Goal: Information Seeking & Learning: Learn about a topic

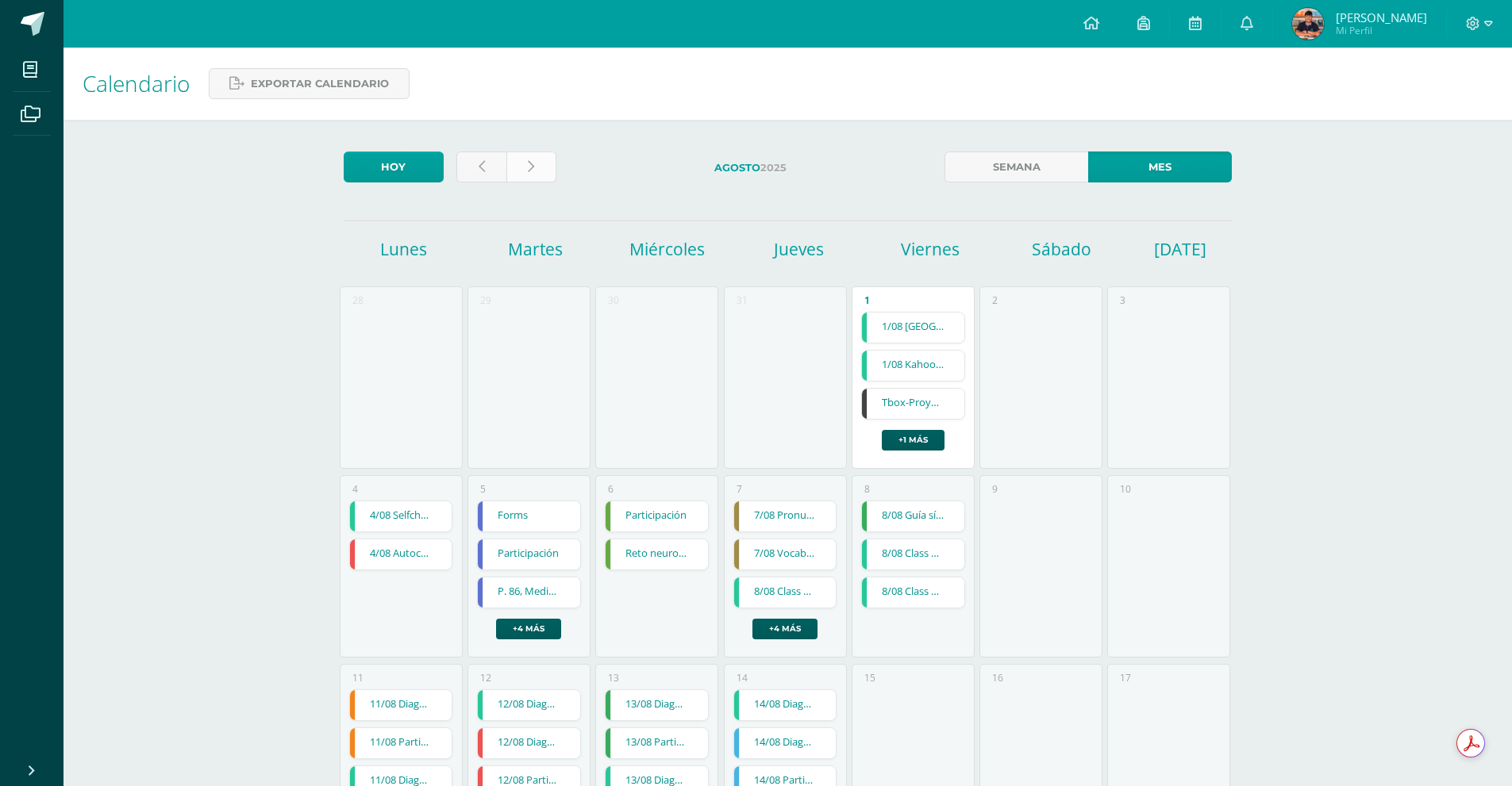
click at [547, 166] on link at bounding box center [531, 167] width 50 height 31
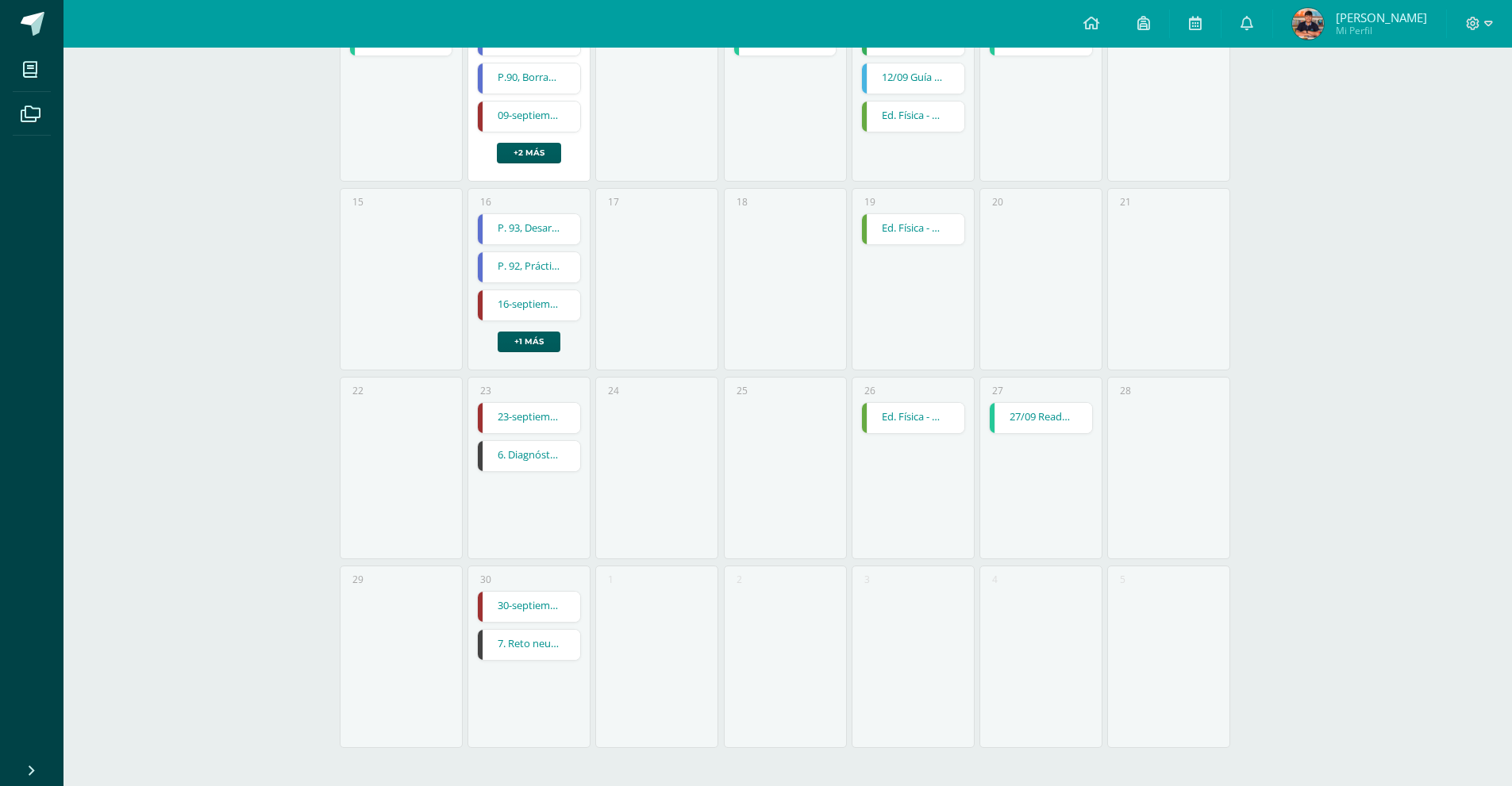
scroll to position [159, 0]
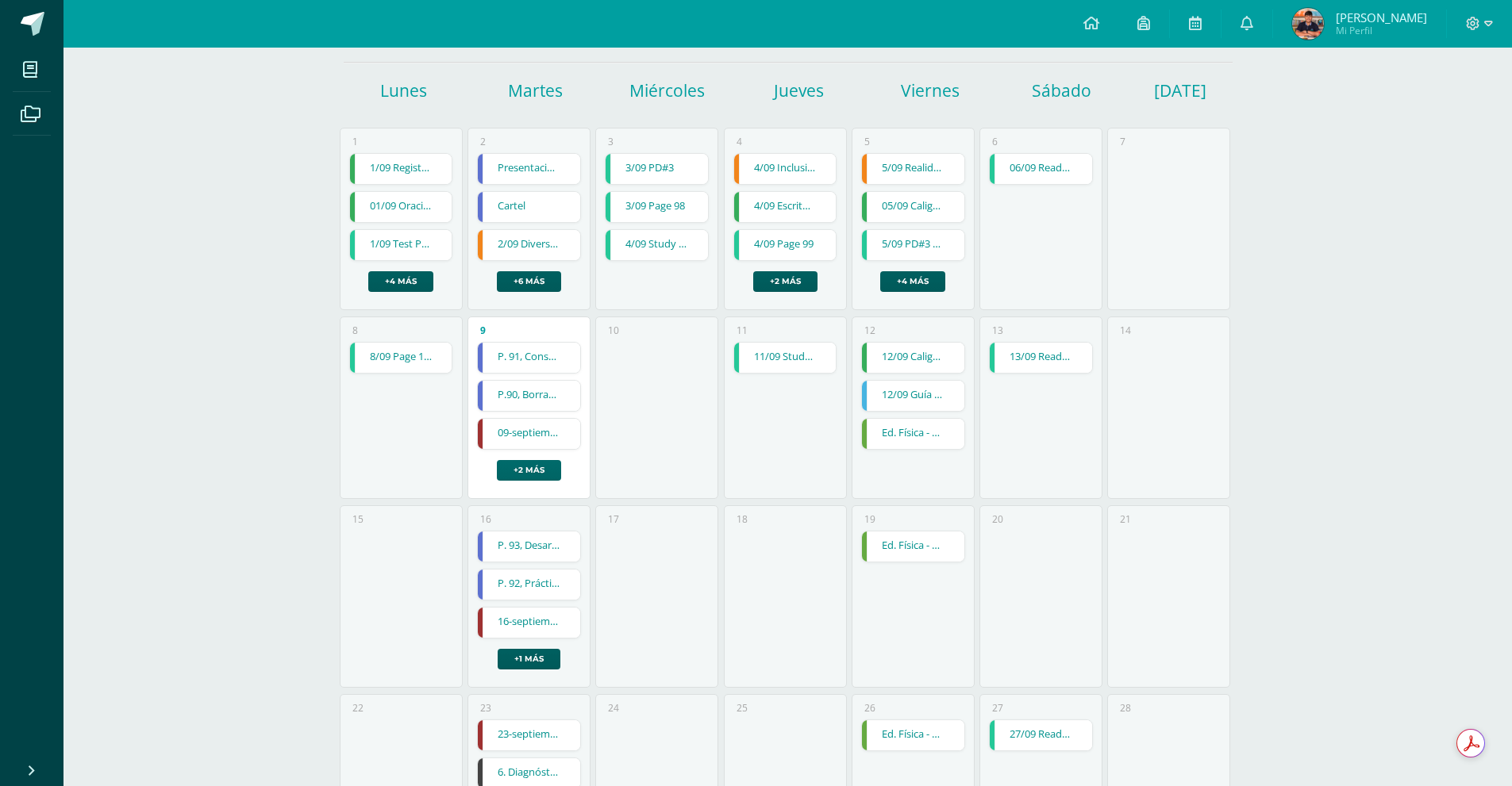
click at [533, 476] on link "+2 más" at bounding box center [529, 470] width 64 height 21
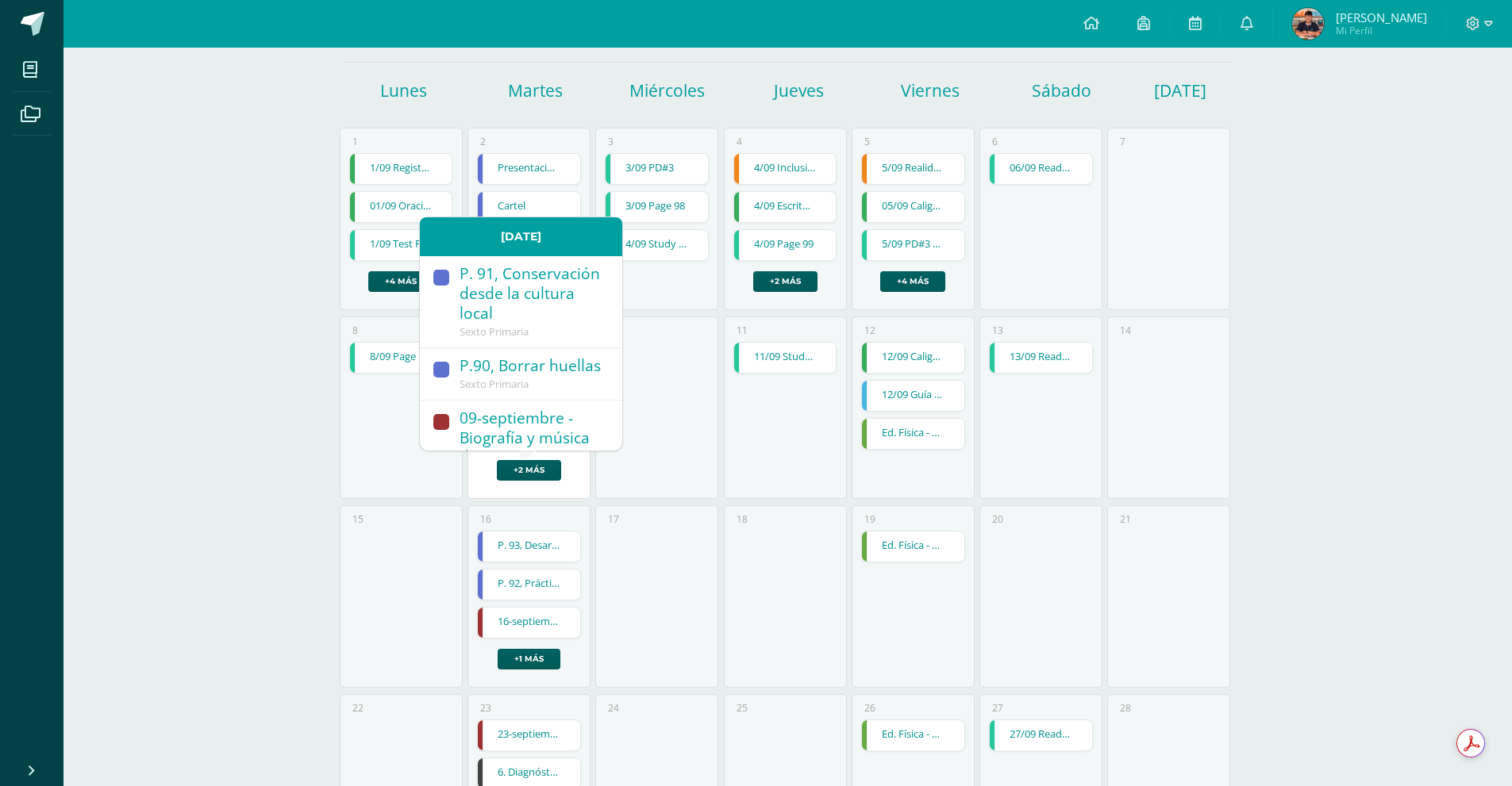
click at [539, 325] on div "P. 91, Conservación desde la cultura local" at bounding box center [533, 295] width 147 height 61
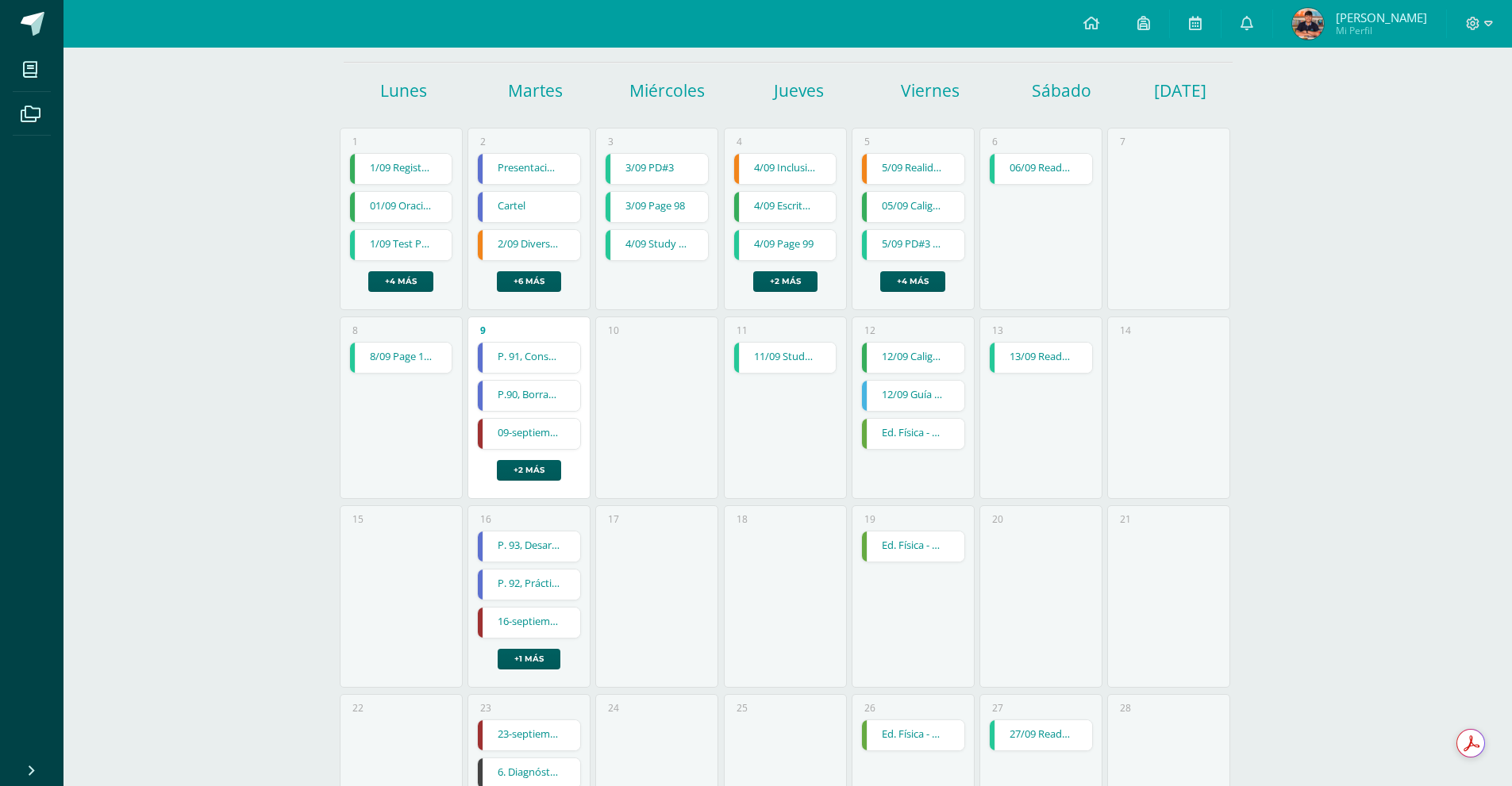
click at [508, 392] on link "P.90, Borrar huellas" at bounding box center [528, 395] width 102 height 31
click at [527, 464] on link "+2 más" at bounding box center [529, 470] width 64 height 21
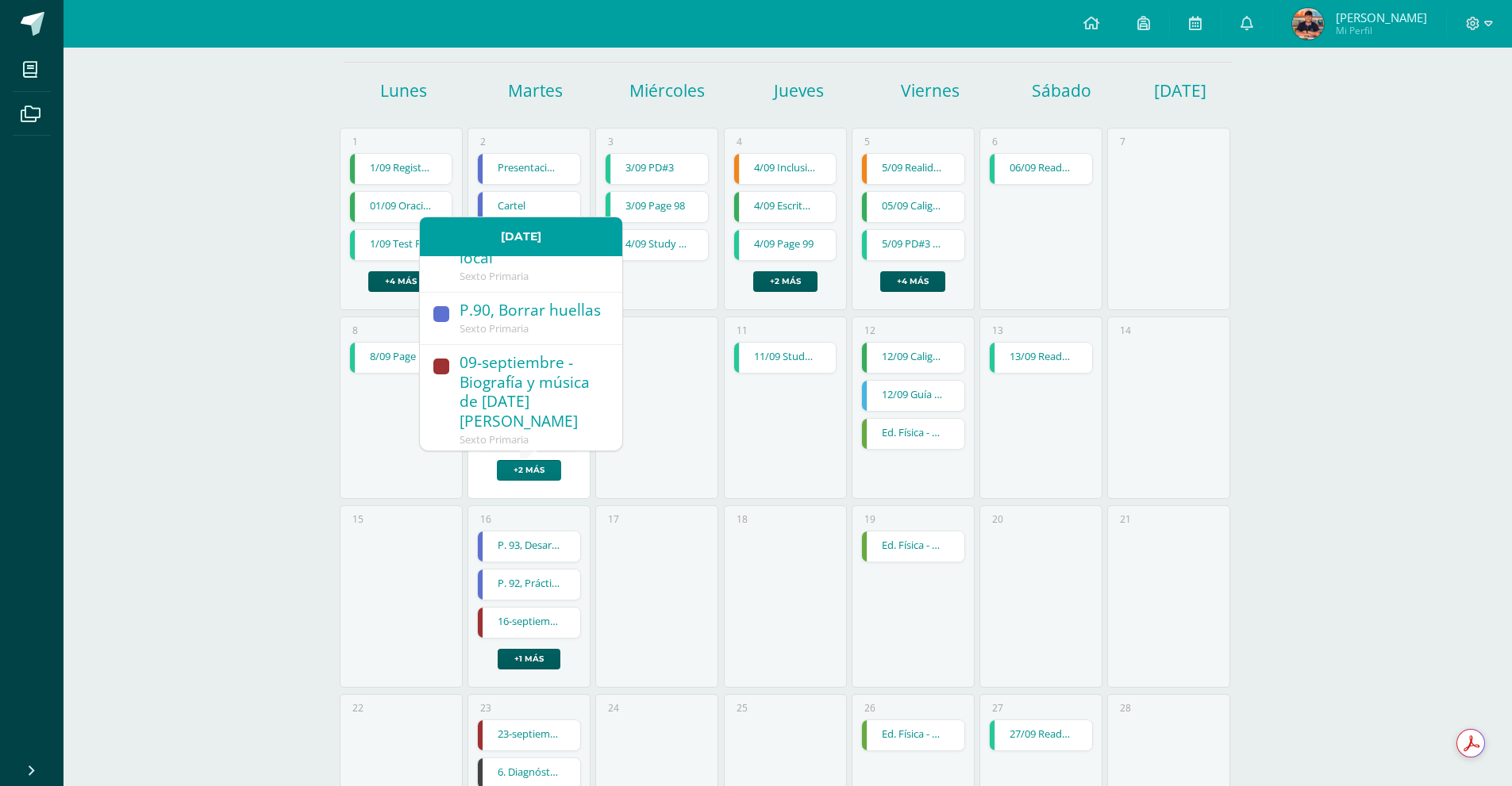
scroll to position [79, 0]
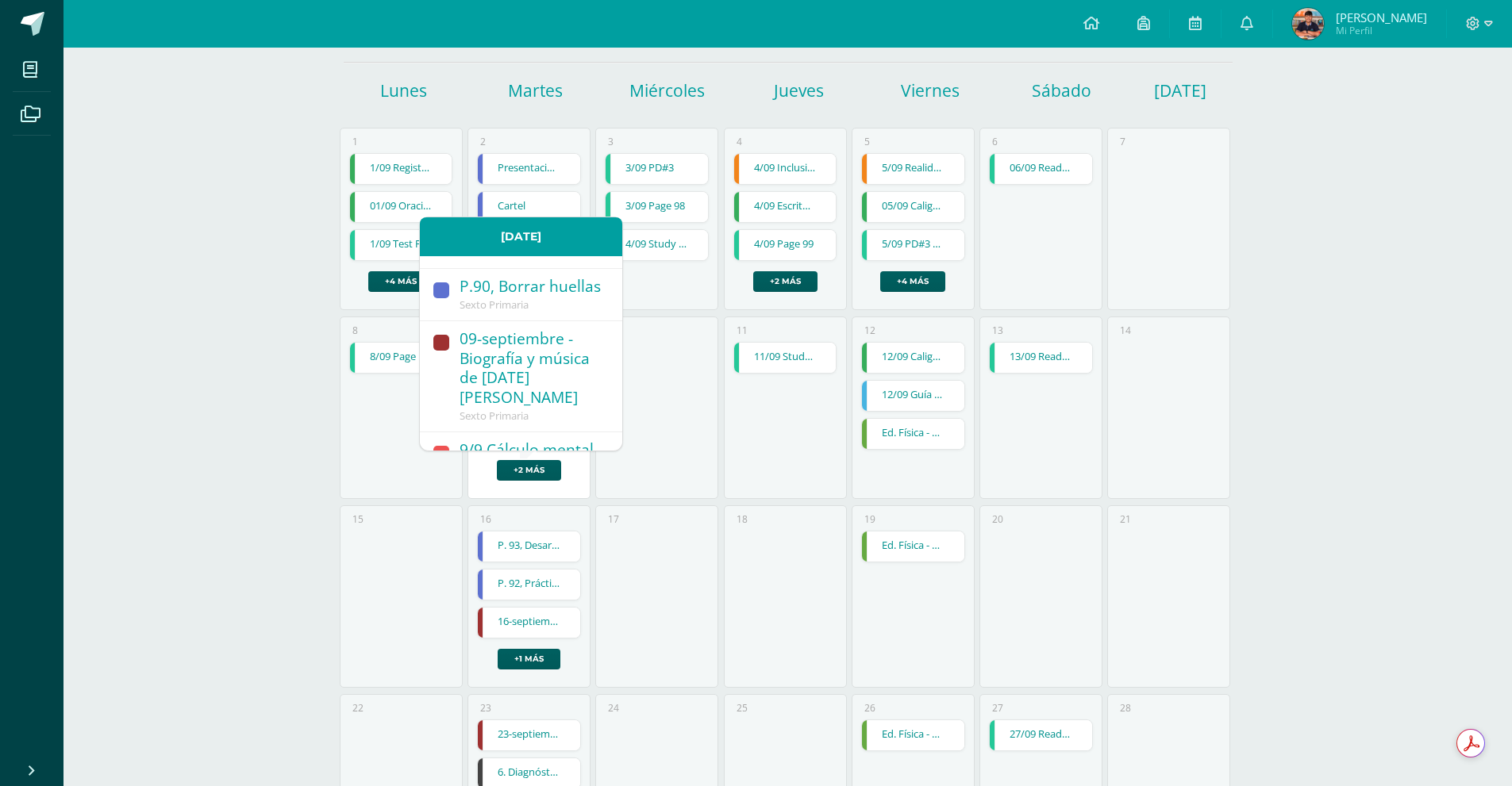
click at [544, 298] on div "P.90, Borrar huellas" at bounding box center [533, 287] width 147 height 21
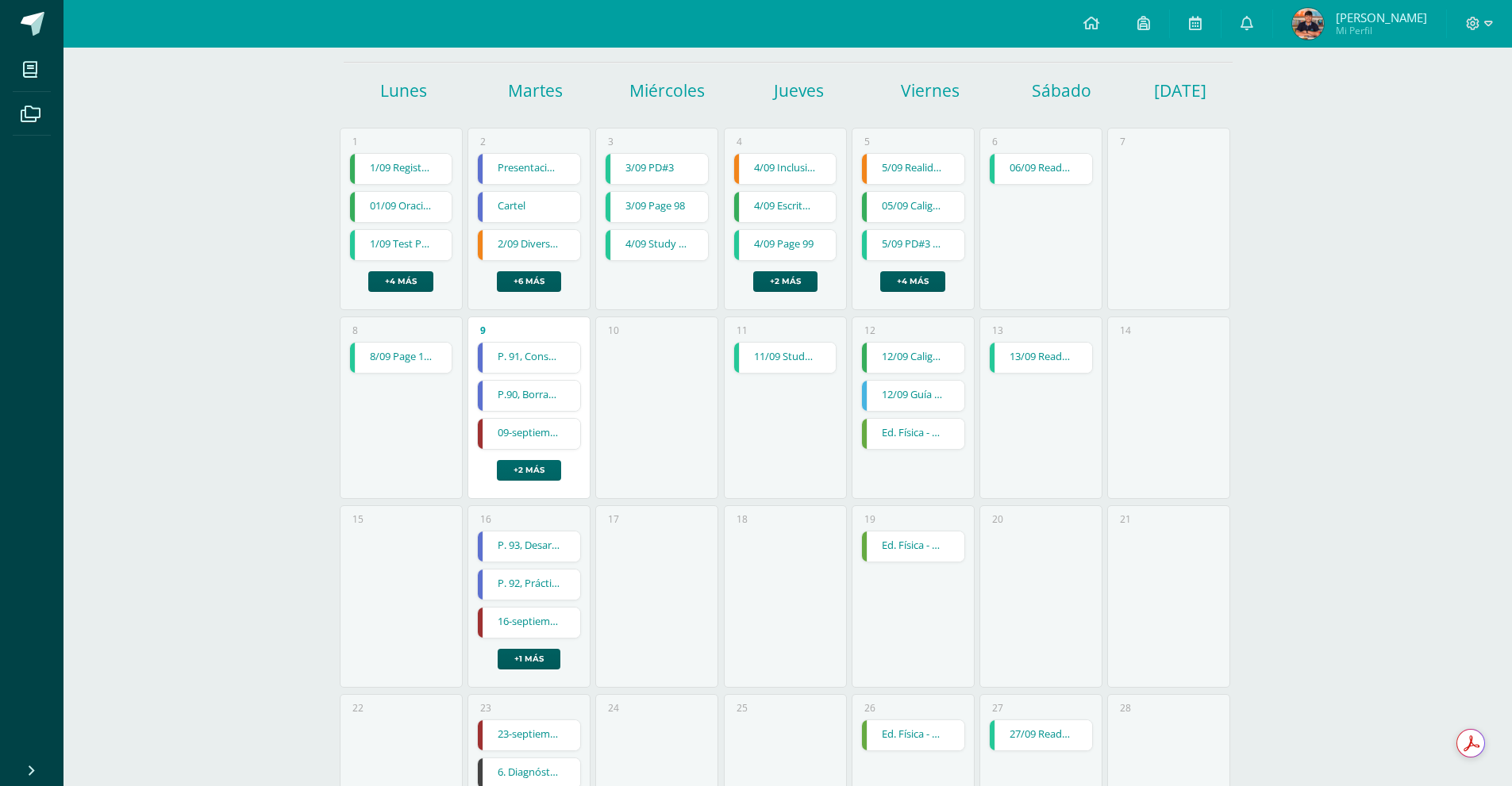
click at [549, 470] on link "+2 más" at bounding box center [529, 470] width 64 height 21
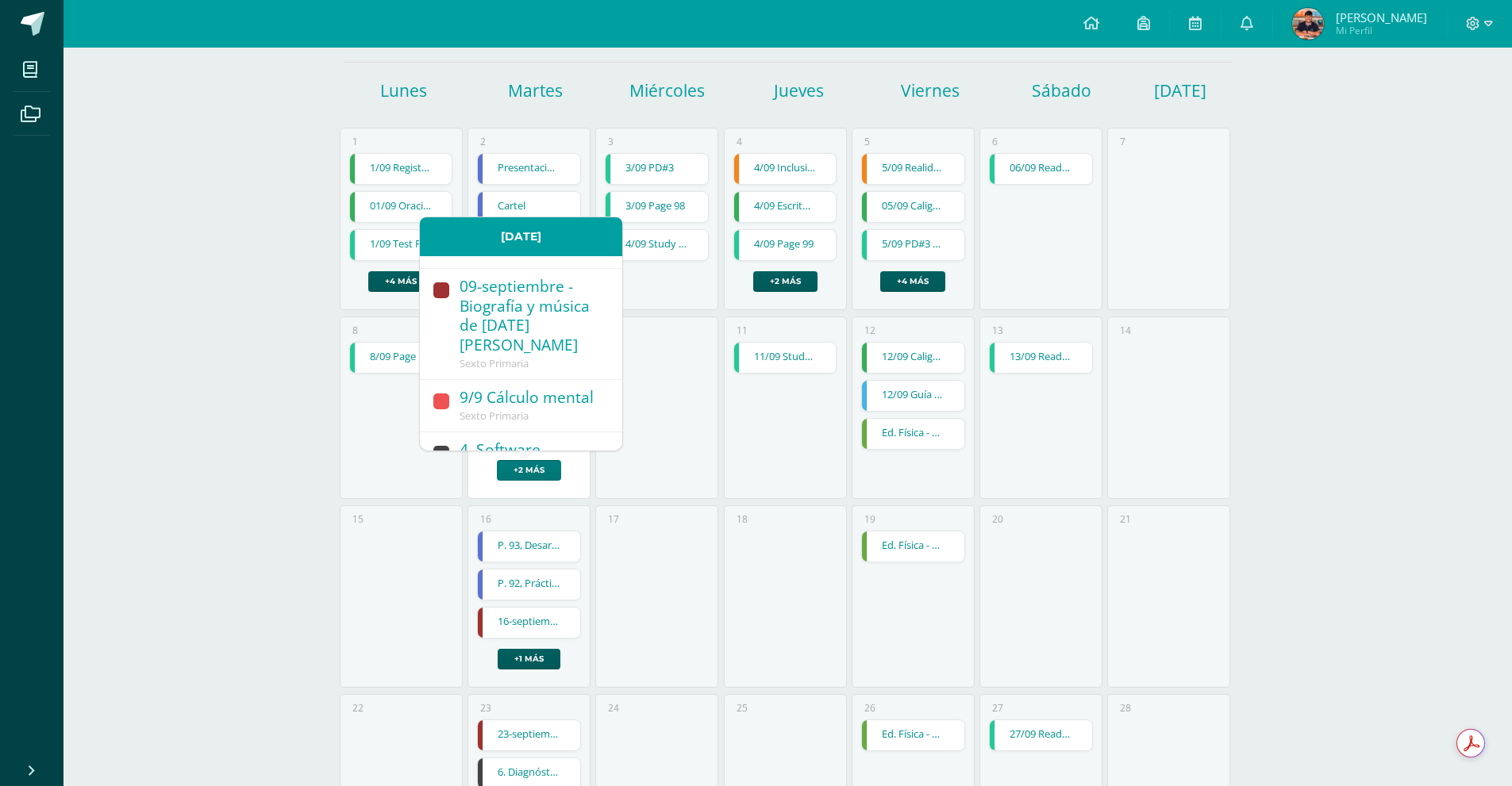
scroll to position [159, 0]
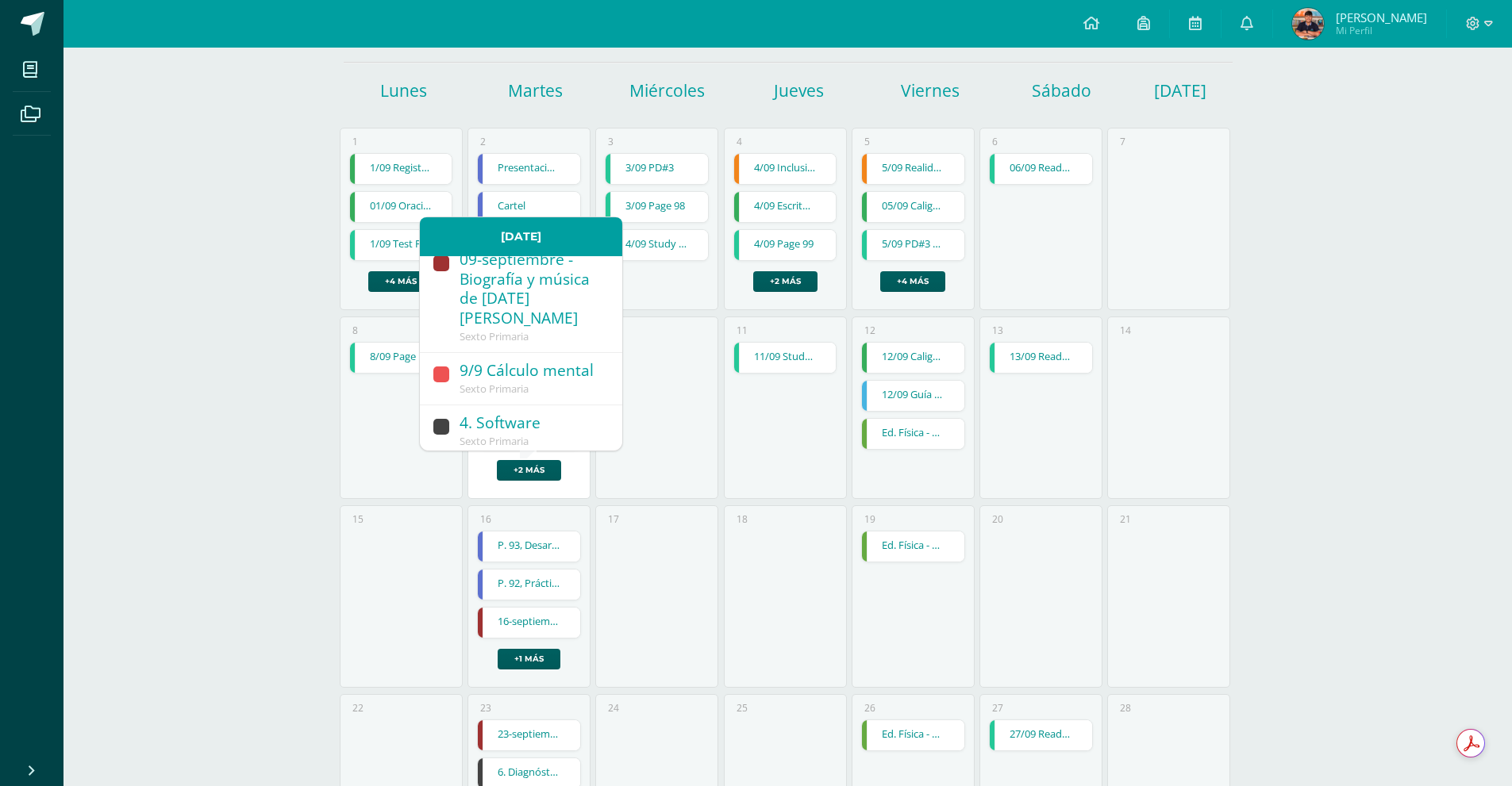
click at [553, 306] on div "09-septiembre - Biografía y música de Domingo Bethacourt" at bounding box center [533, 291] width 147 height 81
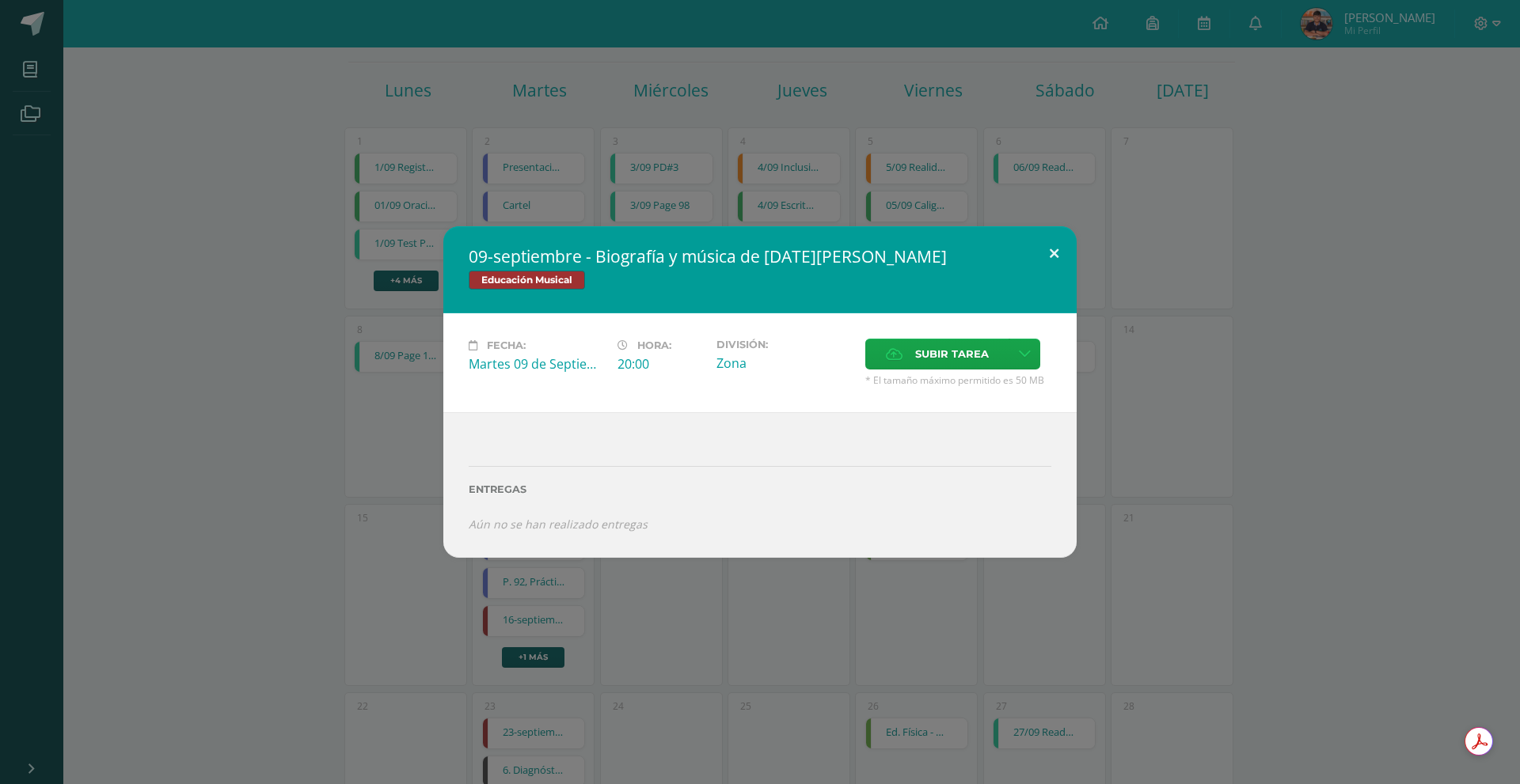
click at [1046, 255] on button at bounding box center [1054, 253] width 45 height 54
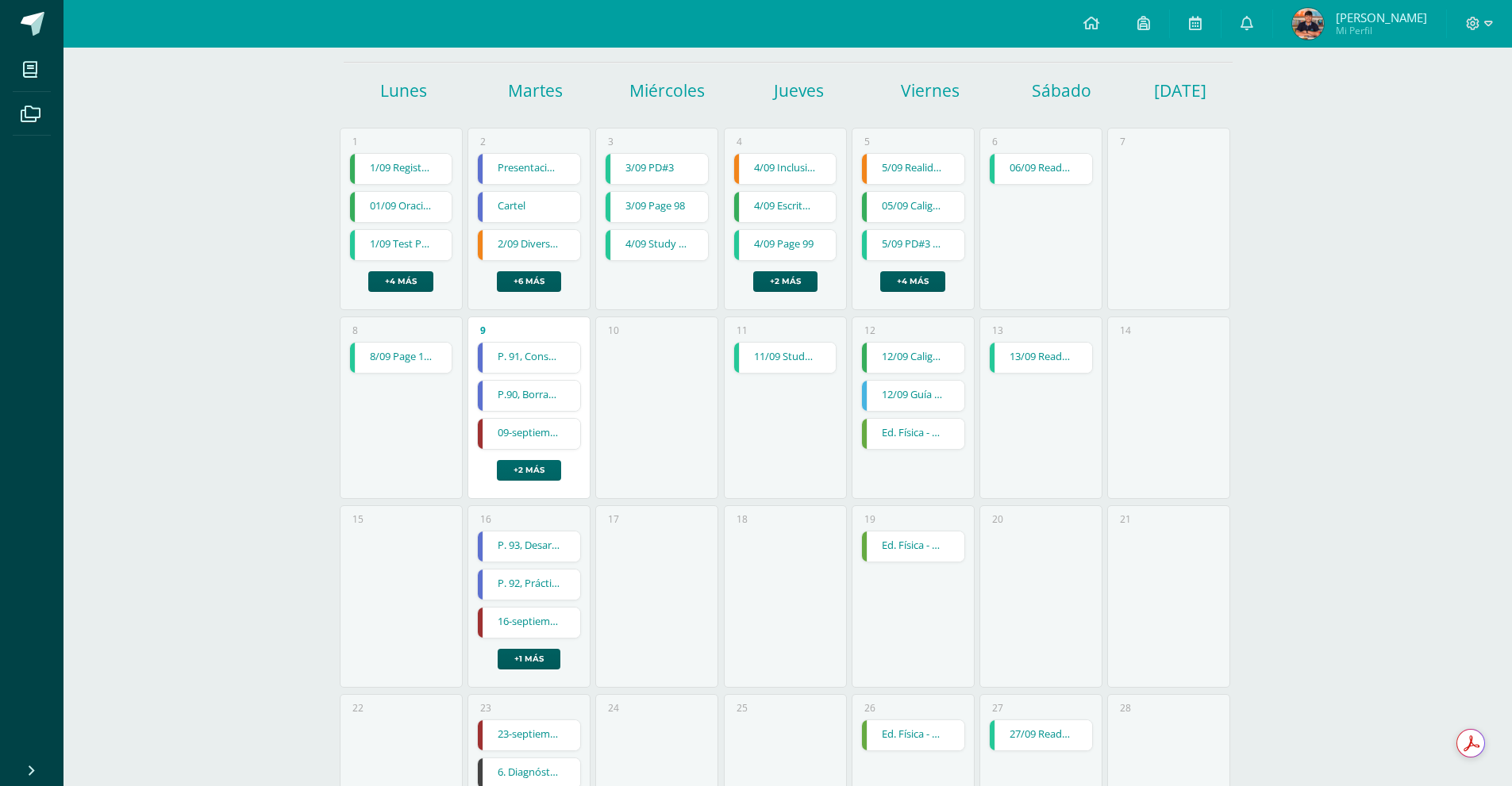
click at [533, 477] on link "+2 más" at bounding box center [529, 470] width 64 height 21
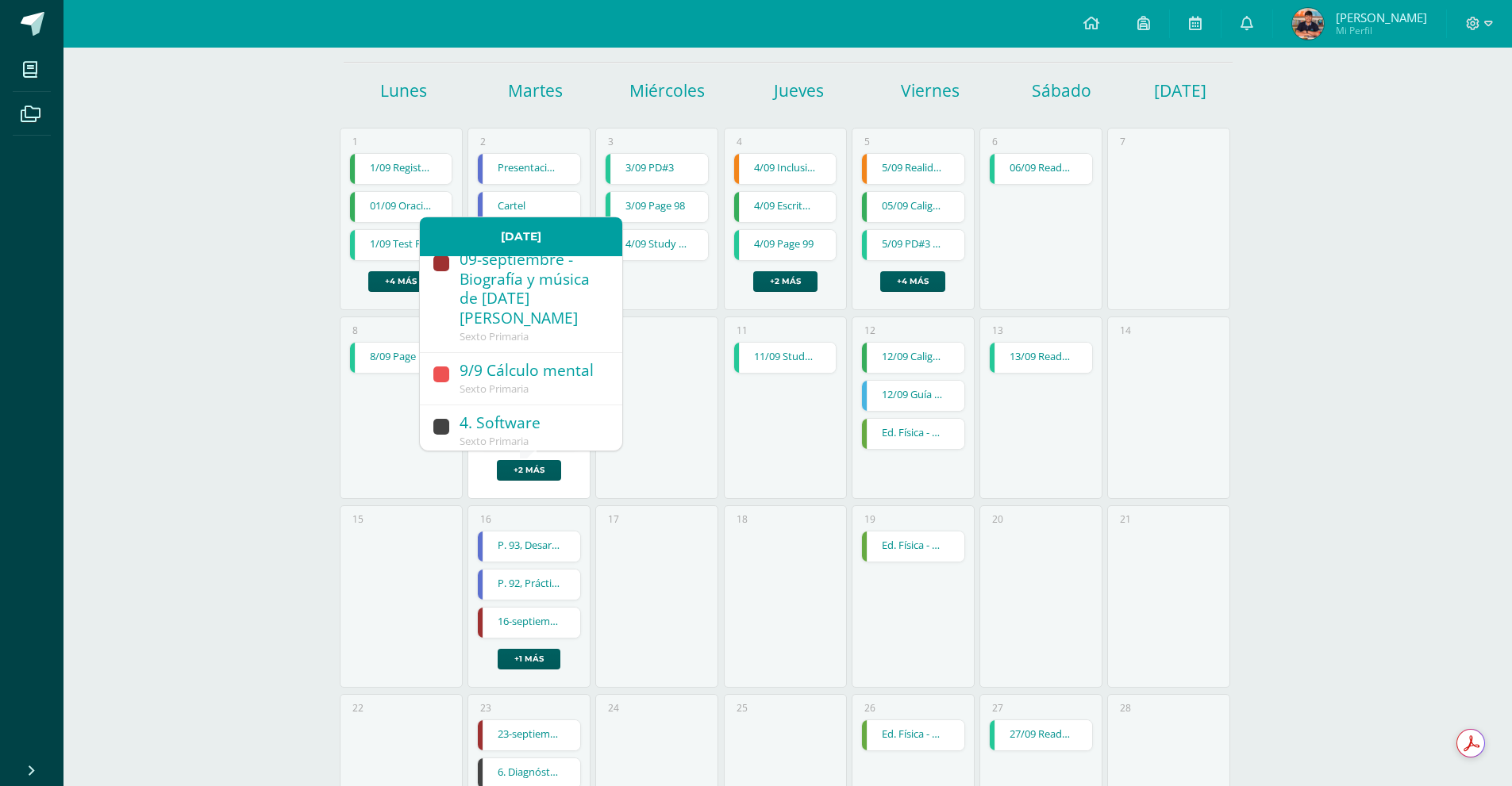
click at [557, 382] on div "9/9 Cálculo mental" at bounding box center [533, 372] width 147 height 21
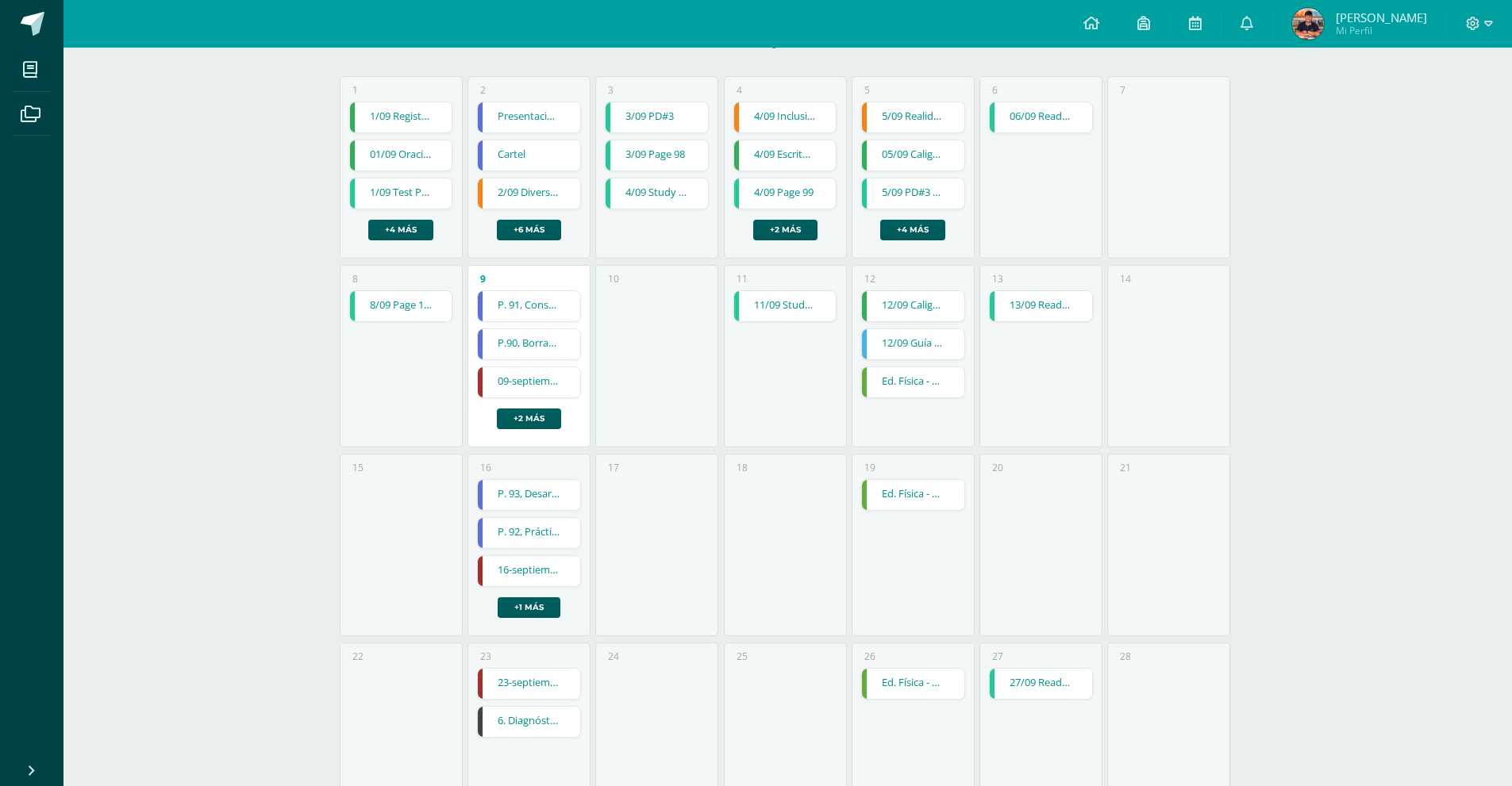
scroll to position [238, 0]
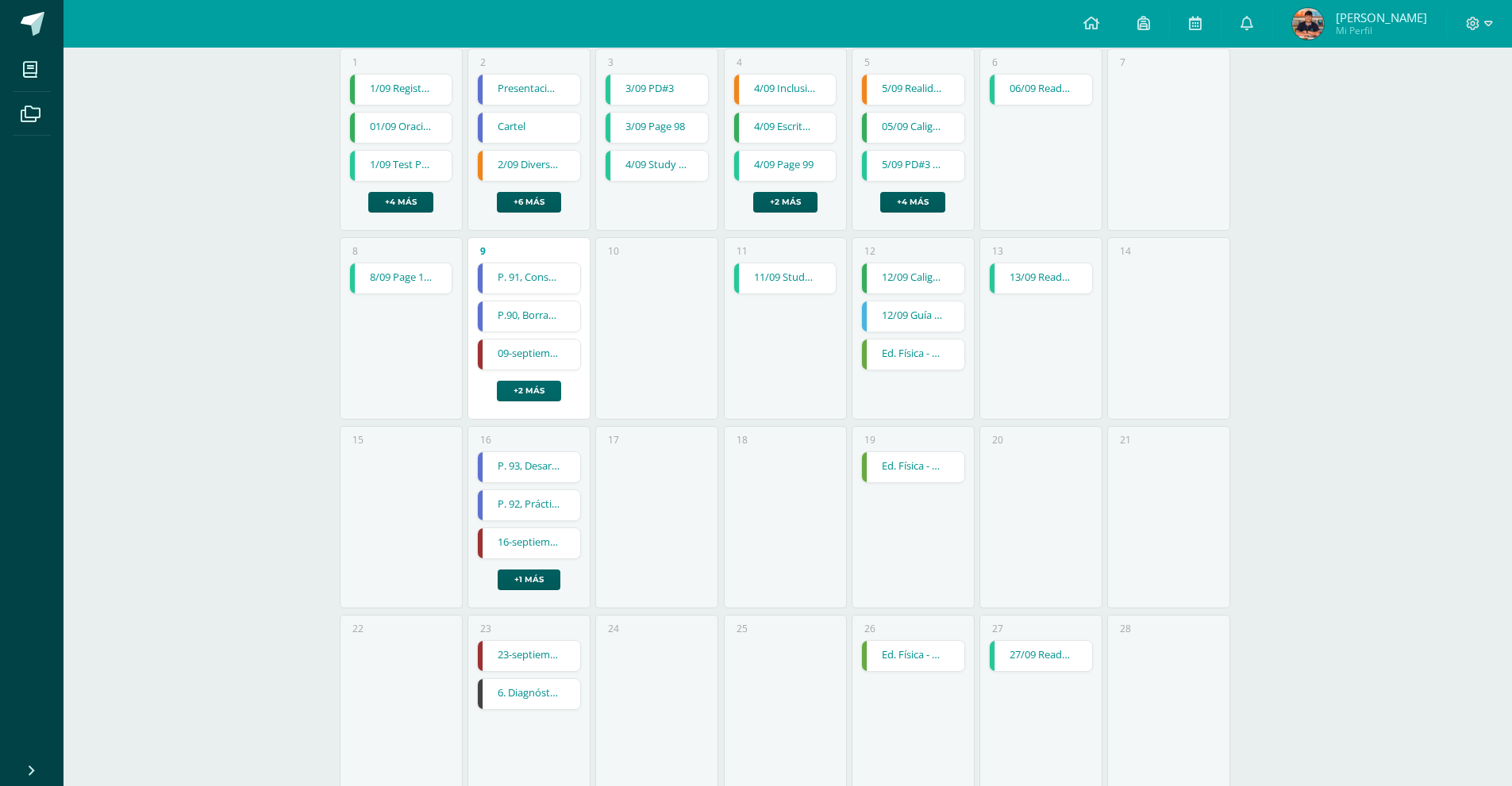
click at [554, 395] on link "+2 más" at bounding box center [529, 391] width 64 height 21
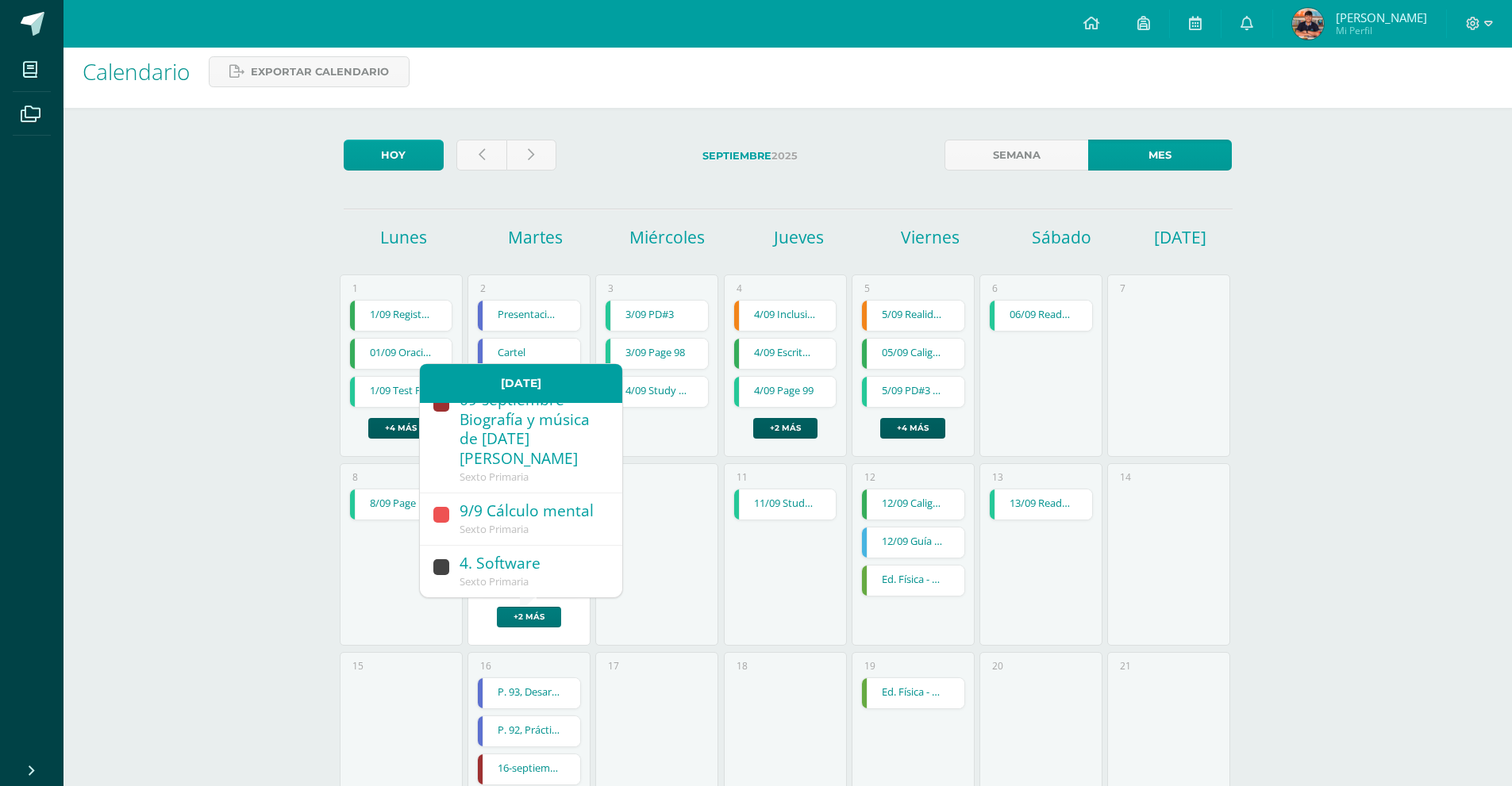
scroll to position [0, 0]
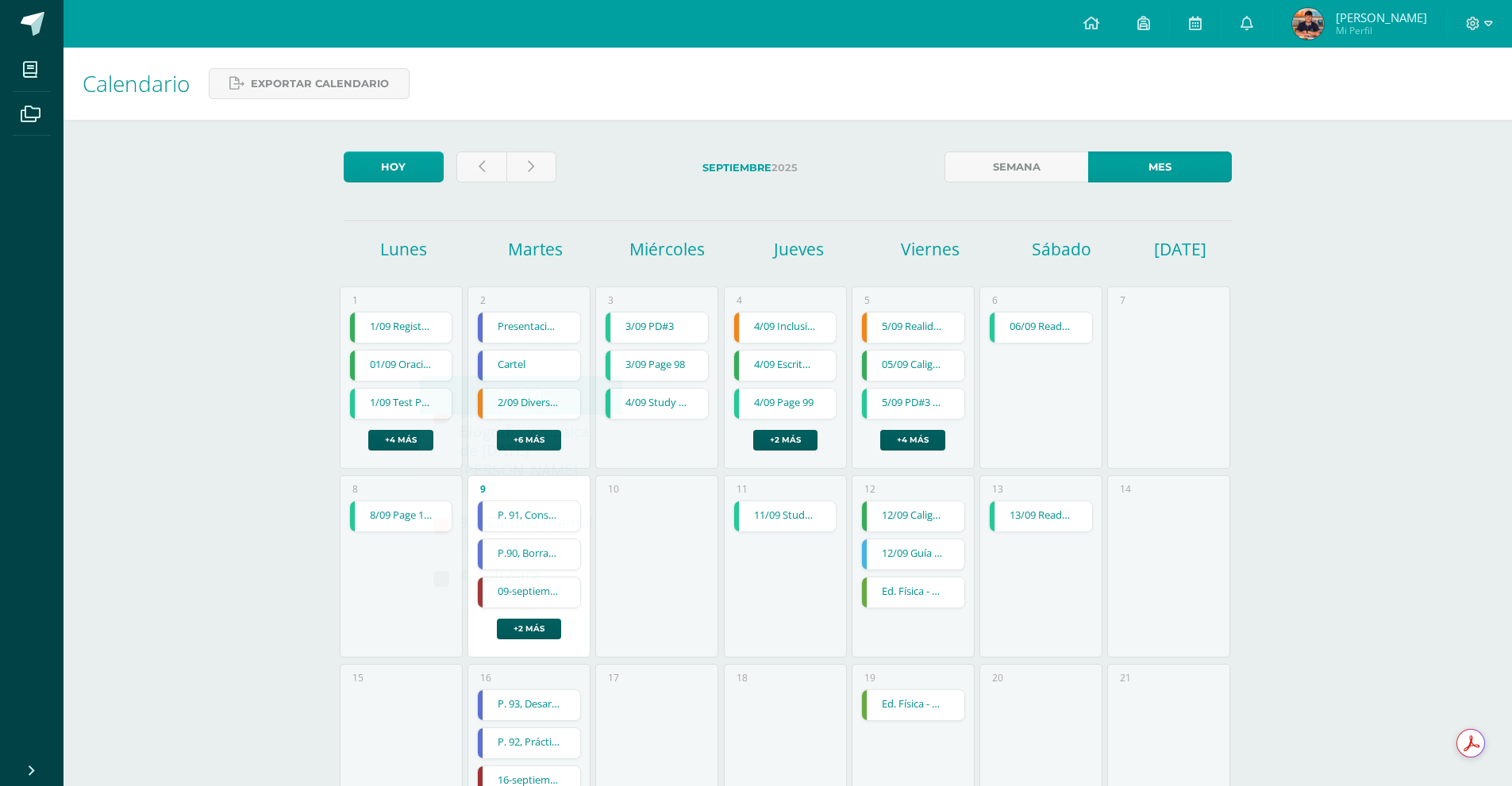
click at [388, 607] on div "8 8/09 Page 100 8/09 Page 100 Grammar Cargando contenido" at bounding box center [401, 566] width 123 height 182
click at [394, 524] on link "8/09 Page 100" at bounding box center [401, 516] width 102 height 31
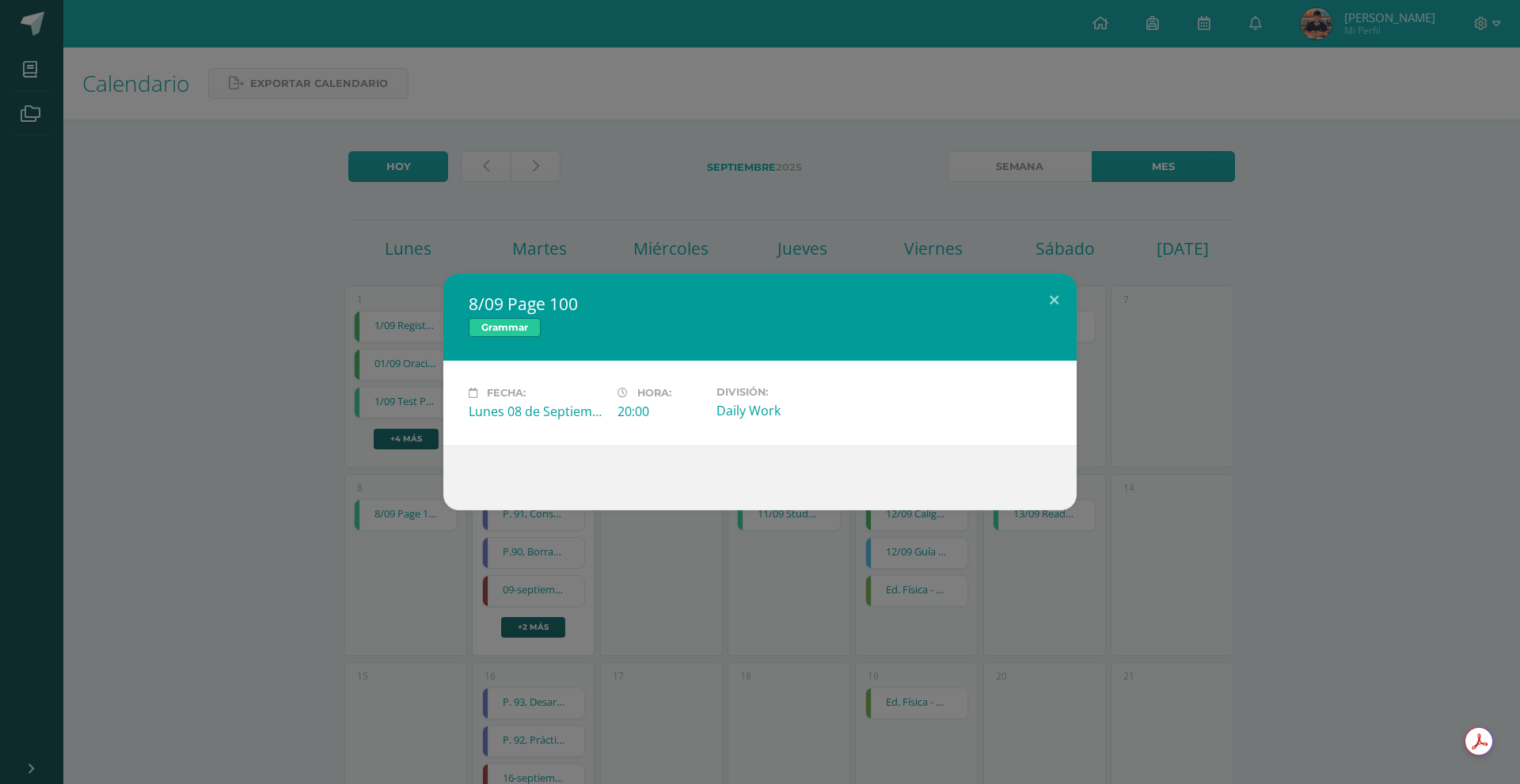
click at [325, 619] on div "8/09 Page 100 Grammar Fecha: Lunes 08 de Septiembre Hora: 20:00 División: Daily…" at bounding box center [760, 392] width 1520 height 784
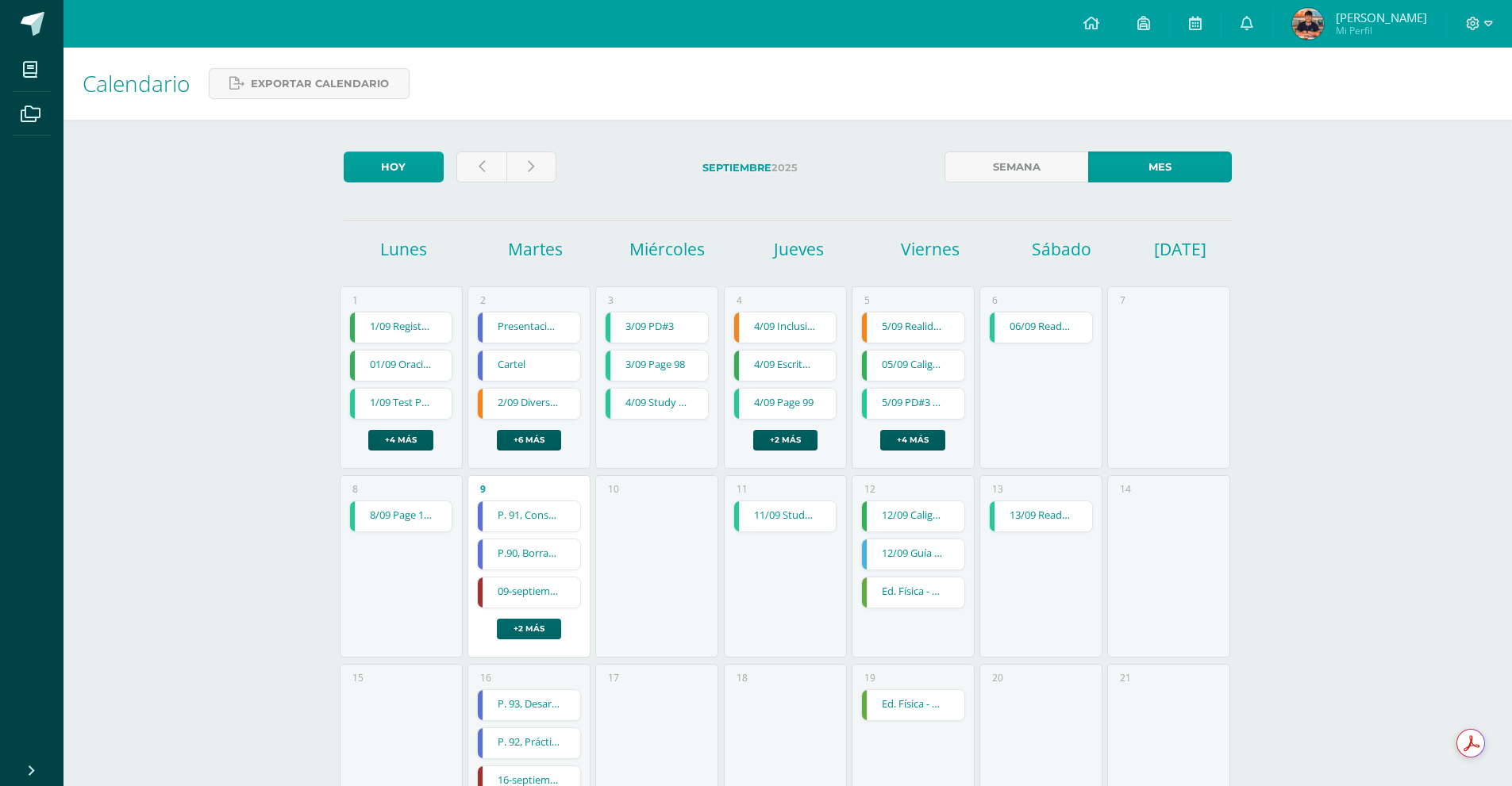
click at [538, 633] on link "+2 más" at bounding box center [529, 629] width 64 height 21
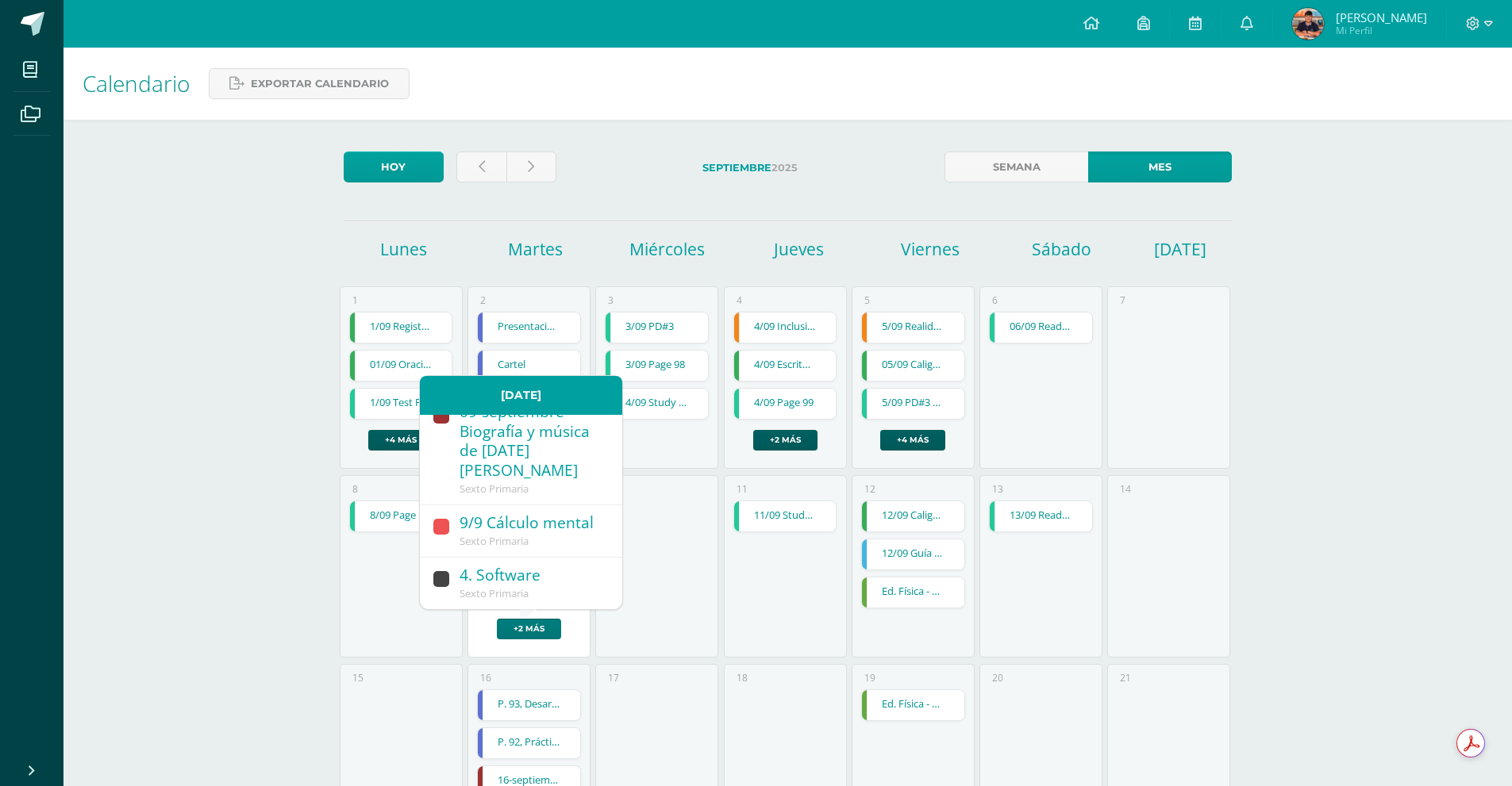
scroll to position [204, 0]
click at [559, 528] on div "9/9 Cálculo mental" at bounding box center [533, 524] width 147 height 21
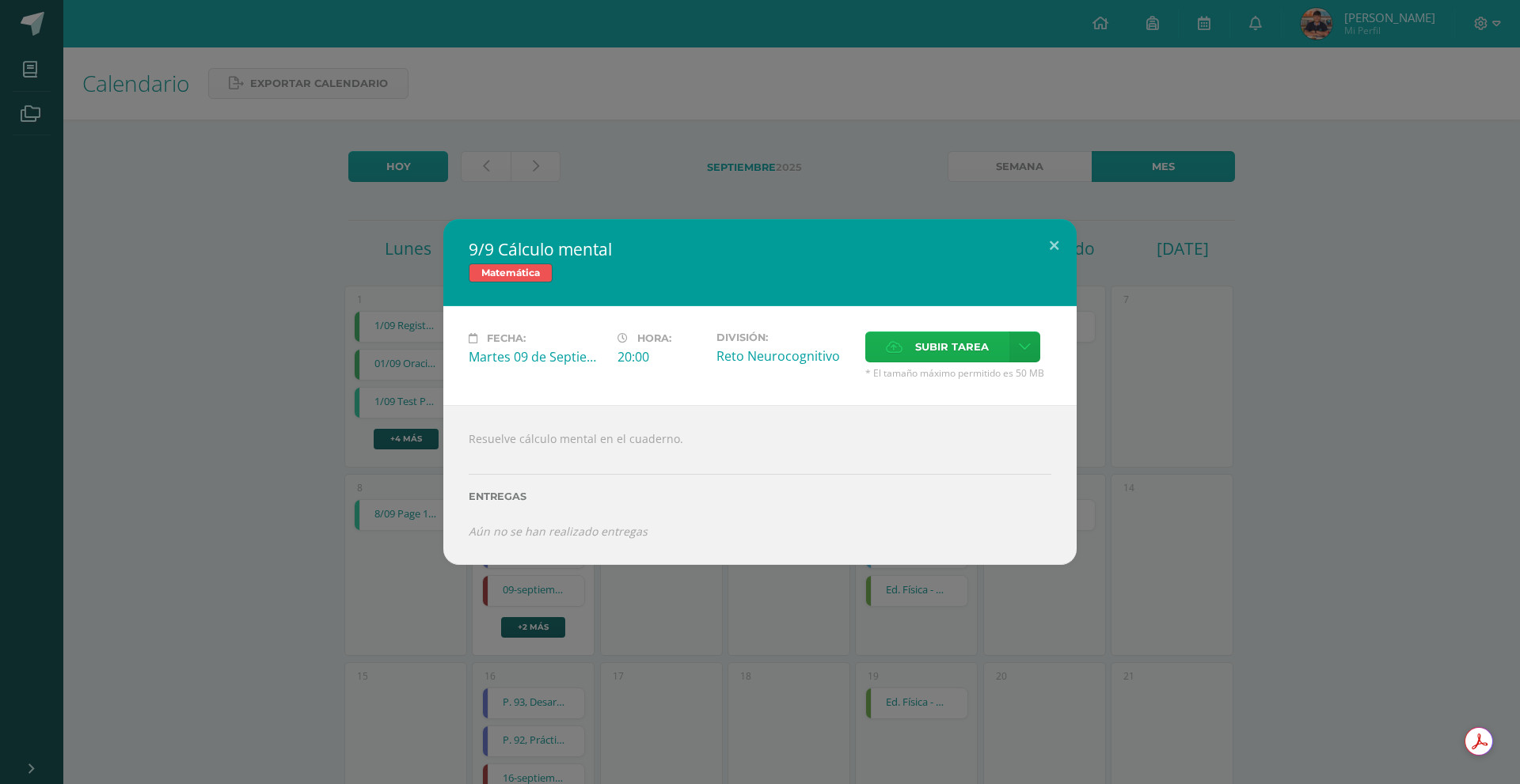
click at [942, 343] on span "Subir tarea" at bounding box center [952, 348] width 73 height 30
click at [0, 0] on input "Subir tarea" at bounding box center [0, 0] width 0 height 0
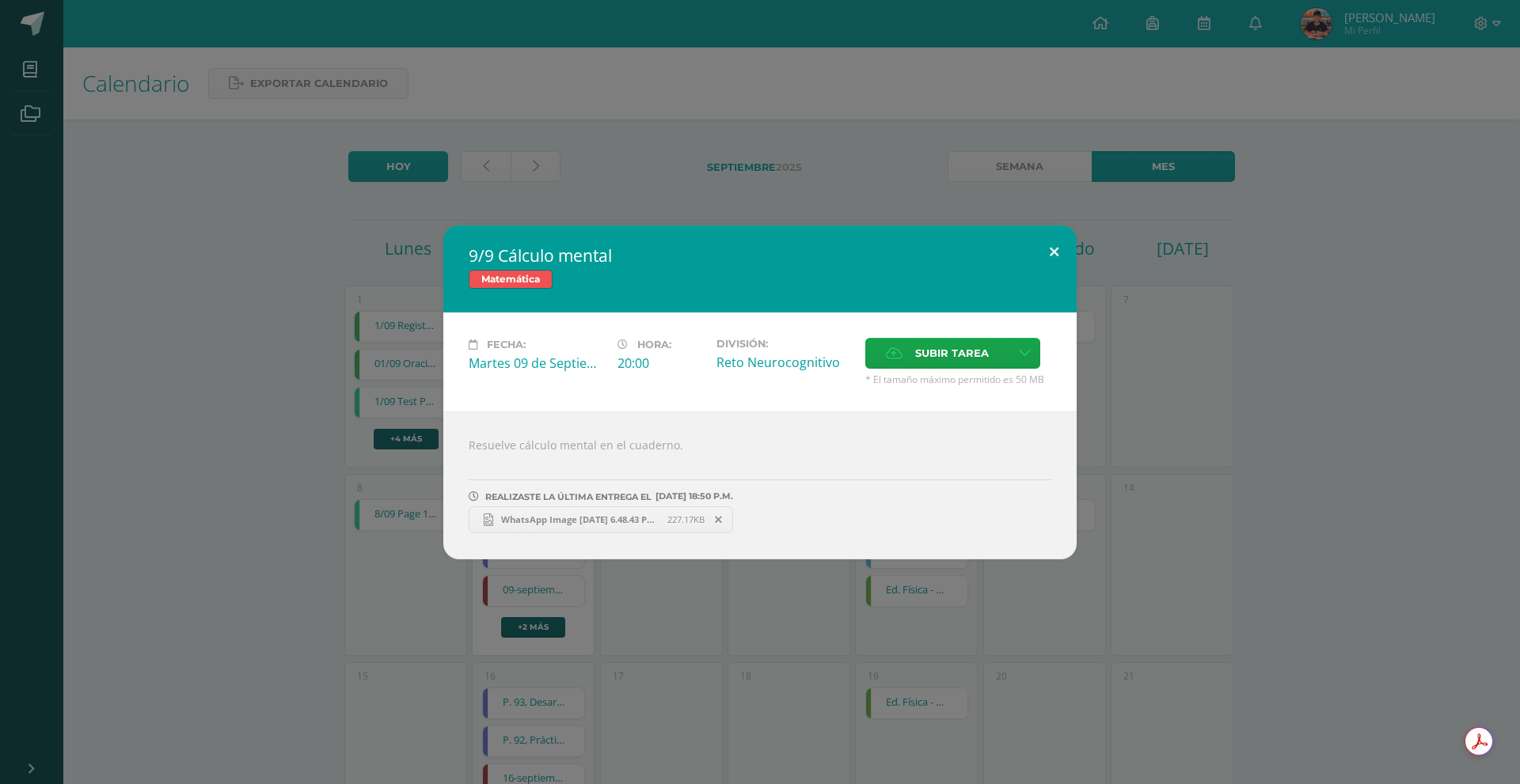
click at [1052, 249] on button at bounding box center [1054, 252] width 45 height 54
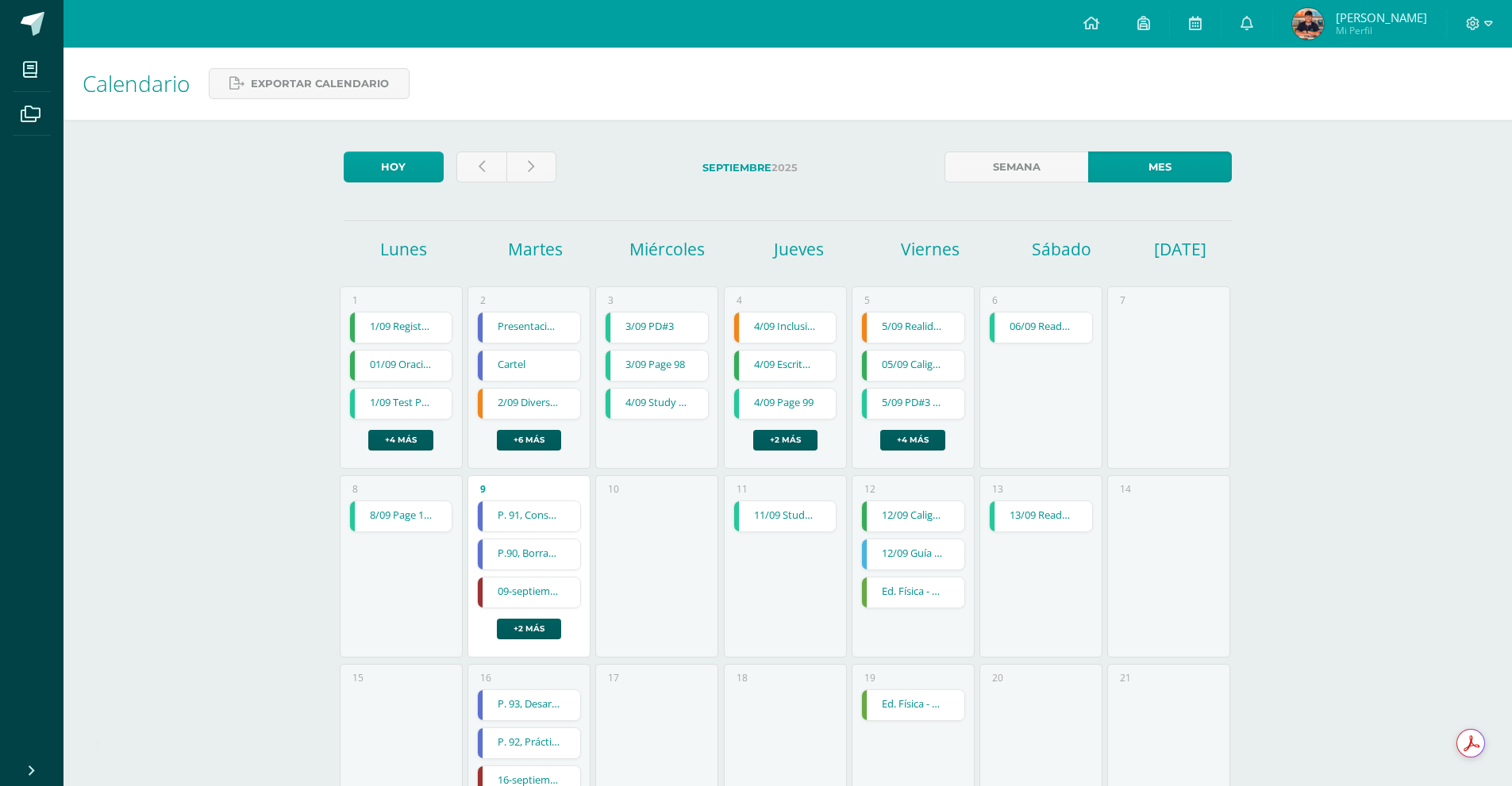
click at [1033, 333] on link "06/09 ReadTheory 3" at bounding box center [1040, 328] width 102 height 31
click at [923, 437] on link "+4 más" at bounding box center [912, 440] width 65 height 21
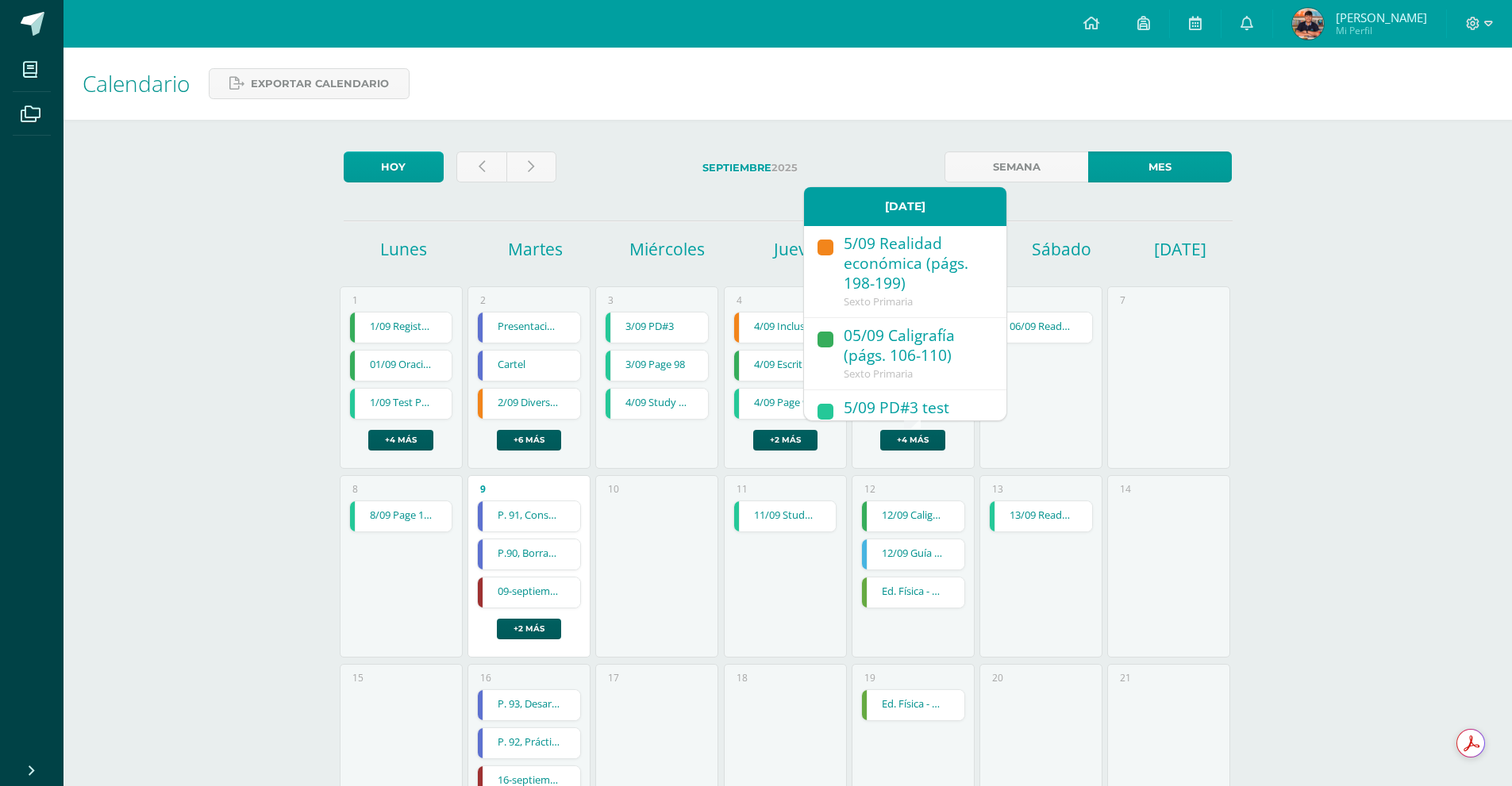
click at [927, 367] on div "Sexto Primaria" at bounding box center [917, 374] width 147 height 14
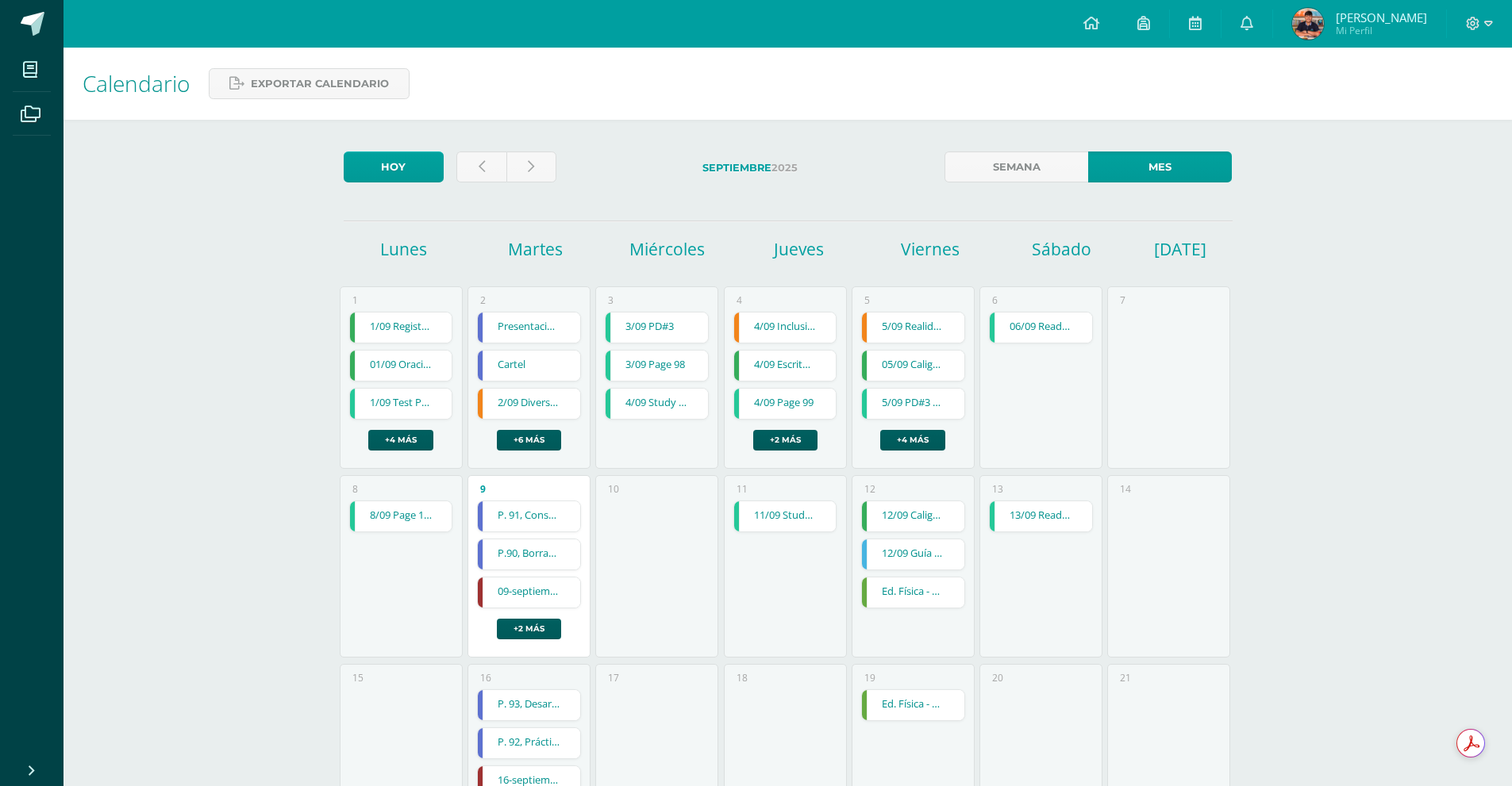
click at [925, 403] on link "5/09 PD#3 test" at bounding box center [913, 404] width 102 height 31
click at [536, 367] on link "Cartel" at bounding box center [528, 366] width 102 height 31
click at [279, 508] on div "Calendario Exportar calendario Hoy Septiembre 2025 Semana Mes Lunes Martes Miér…" at bounding box center [788, 655] width 1448 height 1215
